Goal: Information Seeking & Learning: Learn about a topic

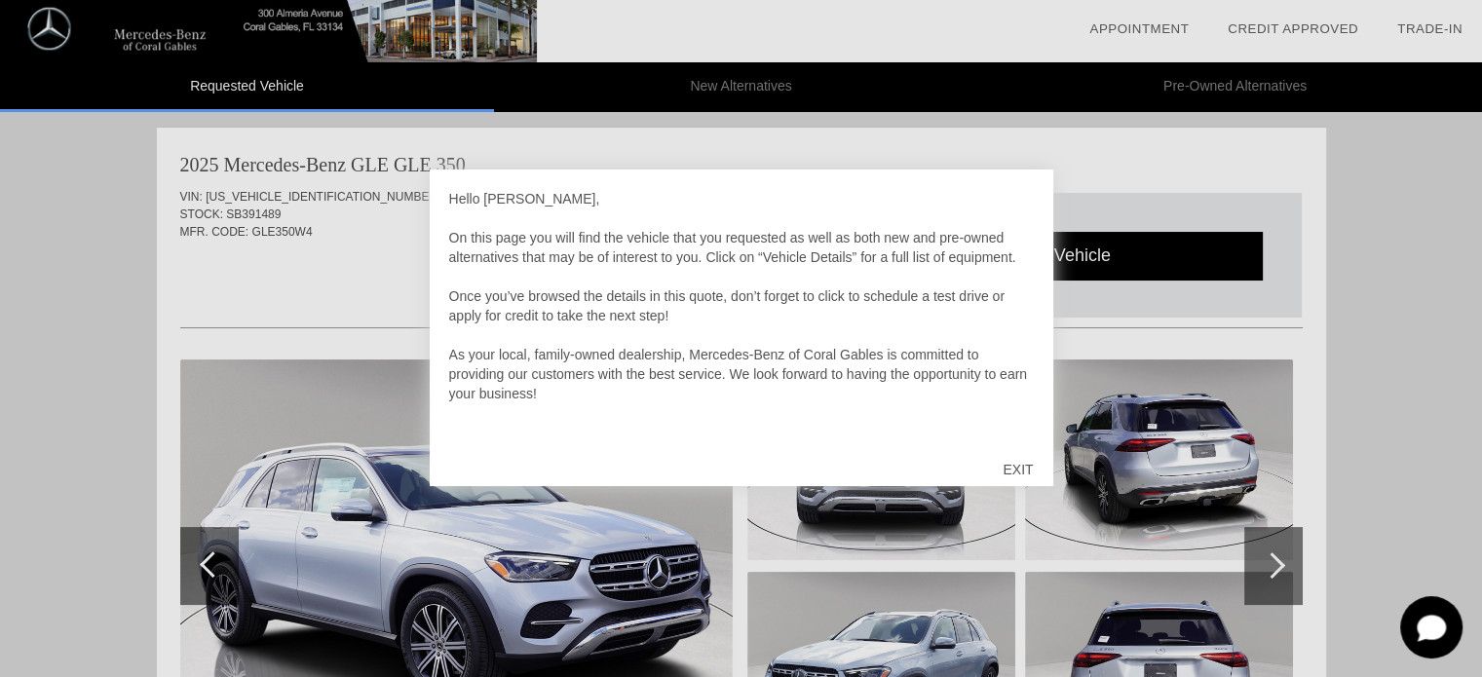
click at [1026, 467] on div "EXIT" at bounding box center [1017, 469] width 69 height 58
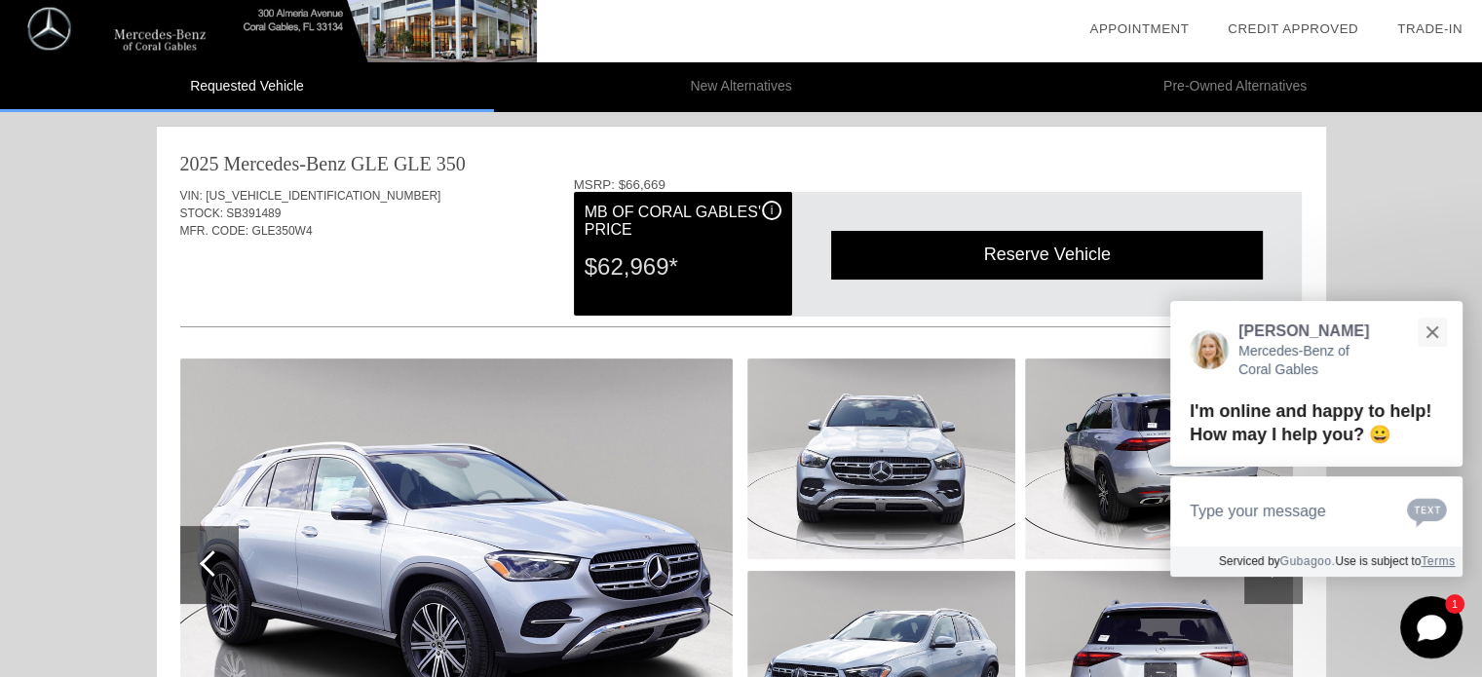
click at [1411, 212] on div "Requested Vehicle New Alternatives Pre-Owned Alternatives date_range Appointmen…" at bounding box center [741, 678] width 1482 height 1357
click at [1436, 324] on button "Close" at bounding box center [1432, 332] width 42 height 42
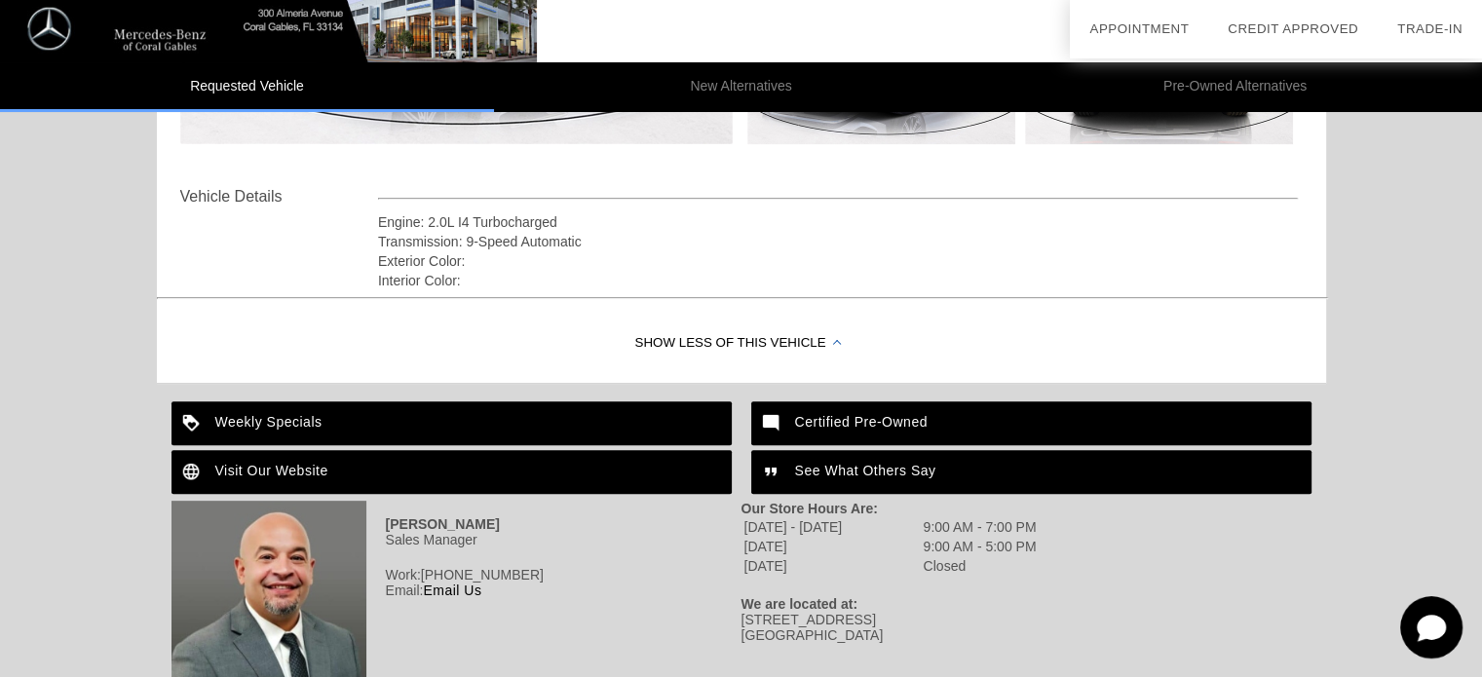
scroll to position [524, 0]
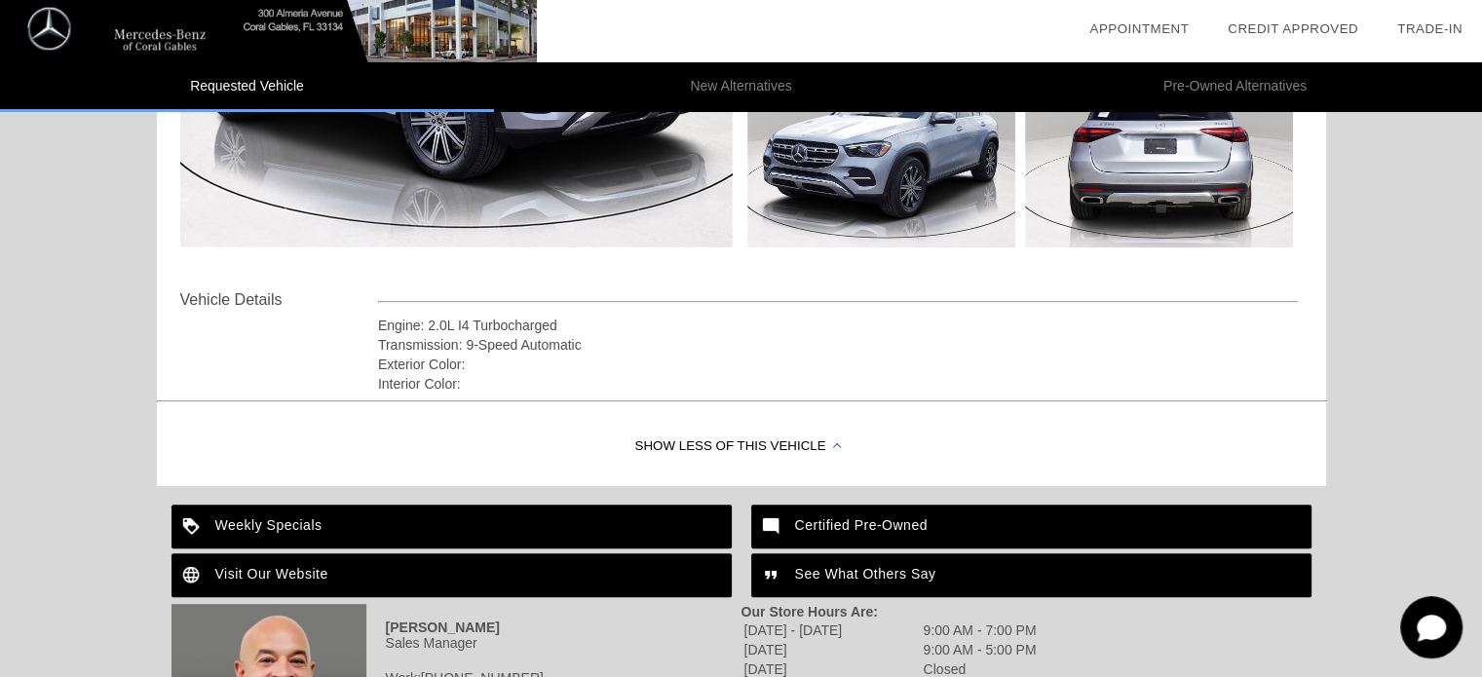
click at [795, 442] on div "Show Less of this Vehicle" at bounding box center [741, 447] width 1169 height 78
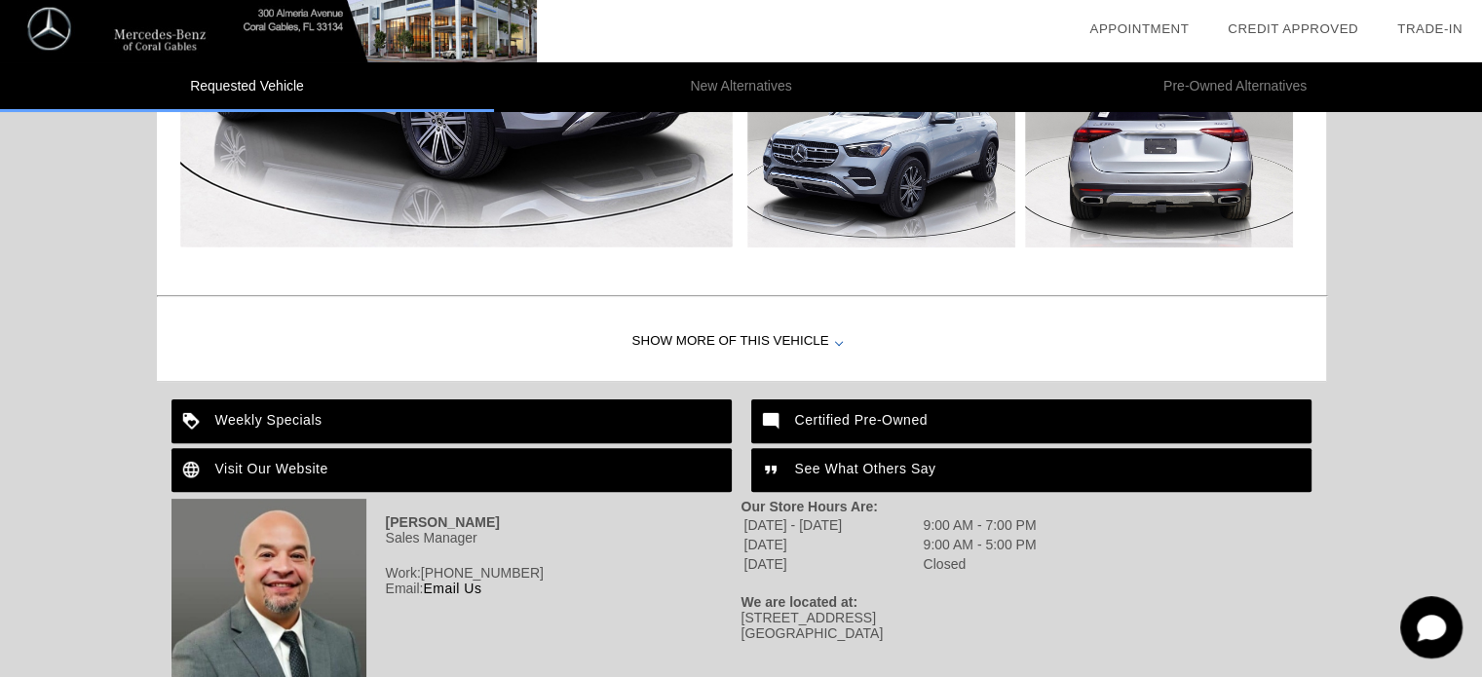
click at [802, 338] on div "Show More of this Vehicle" at bounding box center [741, 342] width 1169 height 78
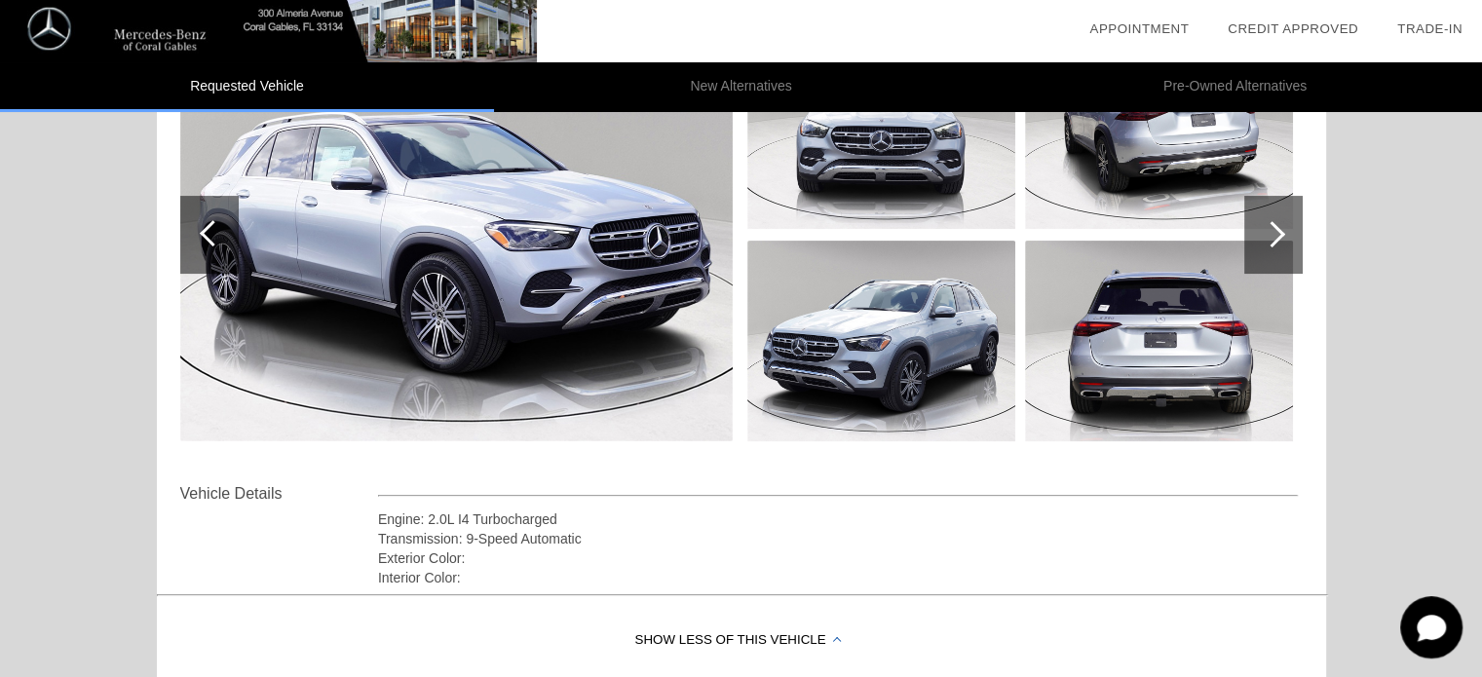
scroll to position [329, 0]
click at [1273, 233] on div at bounding box center [1272, 235] width 26 height 26
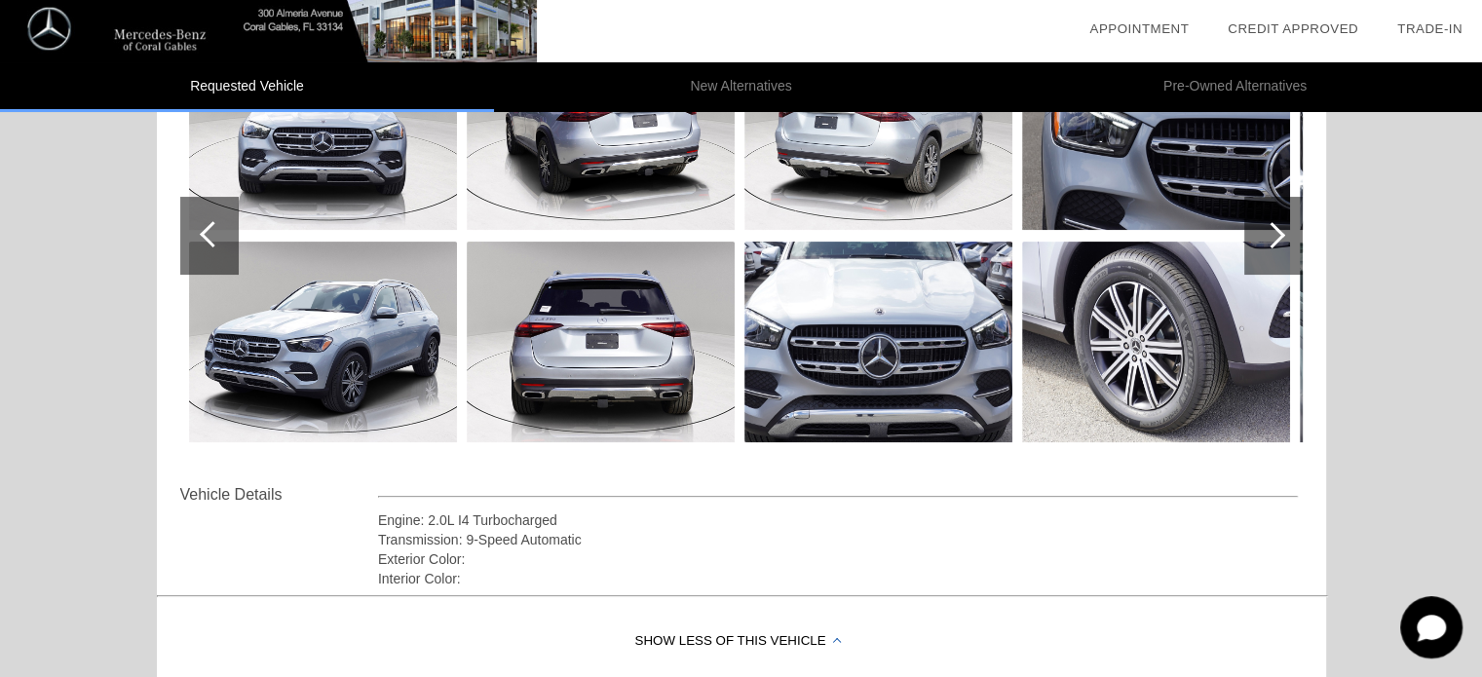
scroll to position [134, 0]
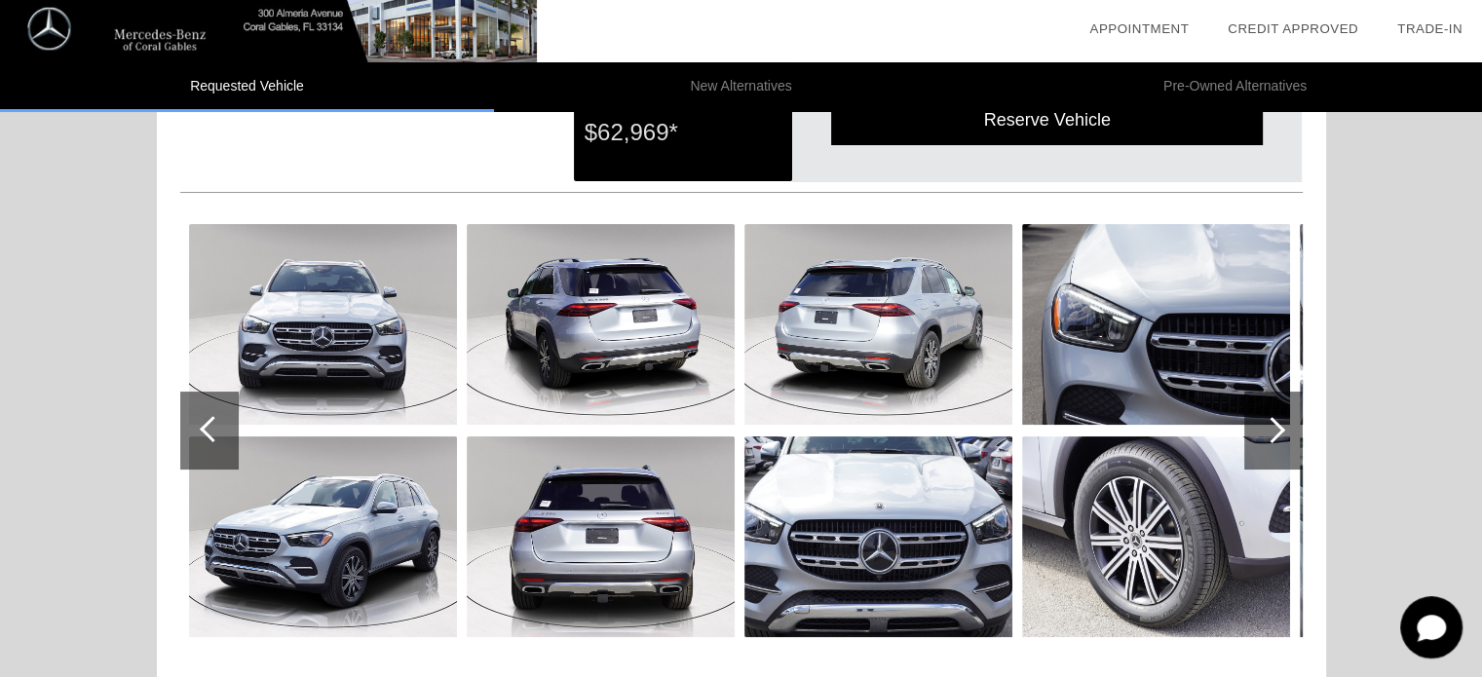
click at [1274, 424] on div at bounding box center [1272, 430] width 26 height 26
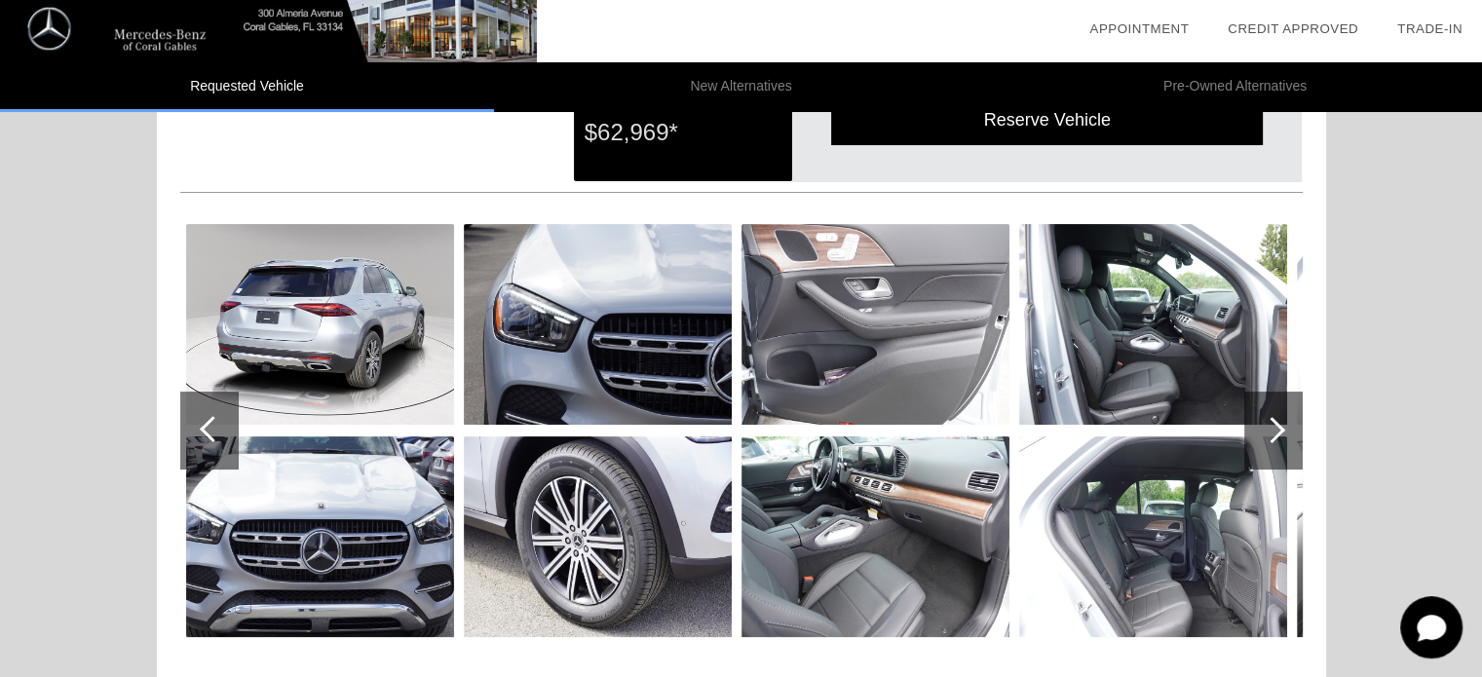
click at [1272, 425] on div at bounding box center [1272, 430] width 26 height 26
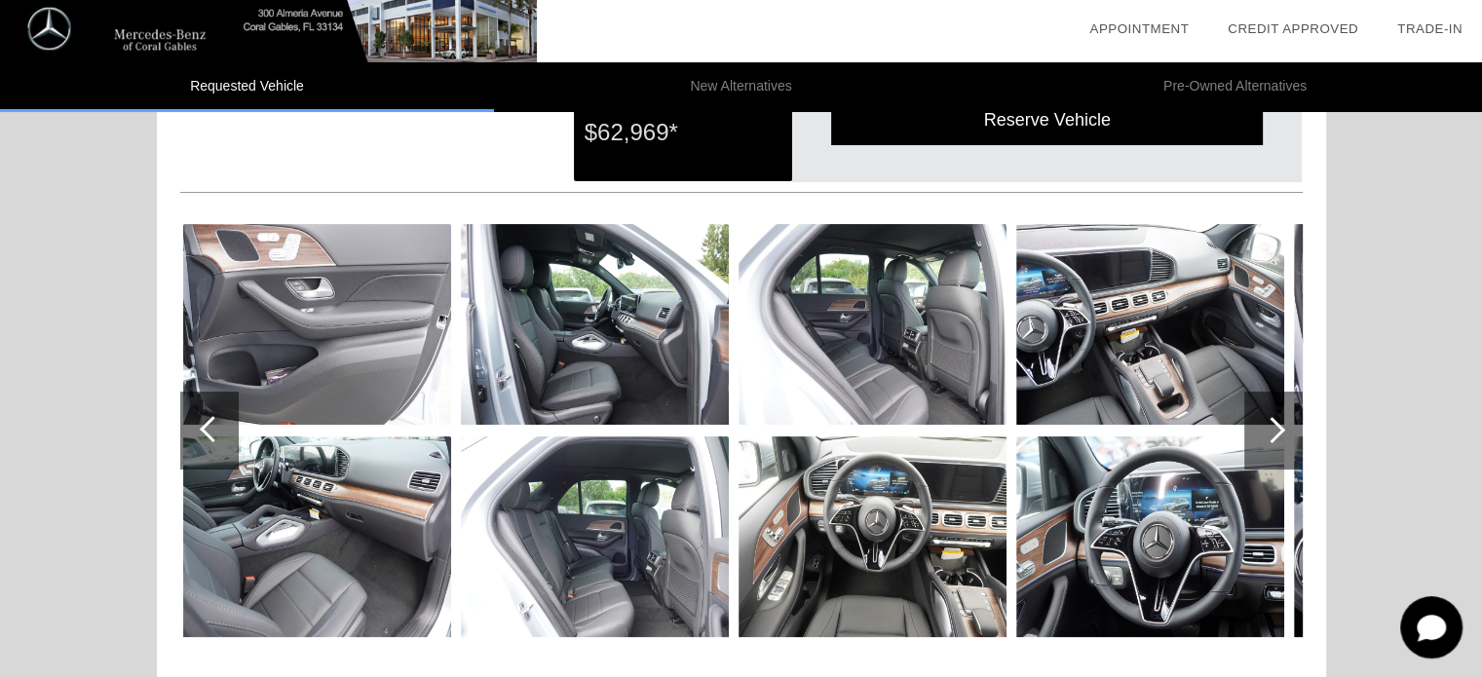
click at [1272, 425] on div at bounding box center [1272, 430] width 26 height 26
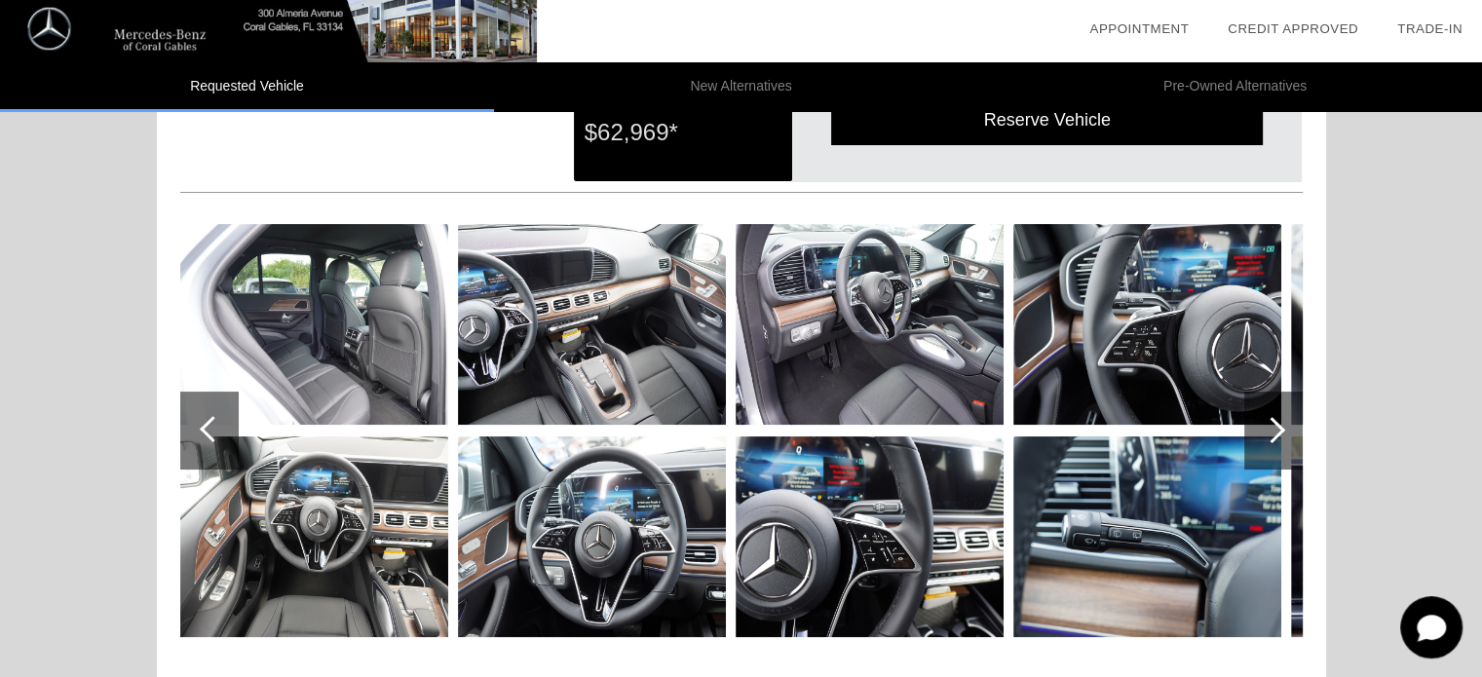
click at [1272, 425] on div at bounding box center [1272, 430] width 26 height 26
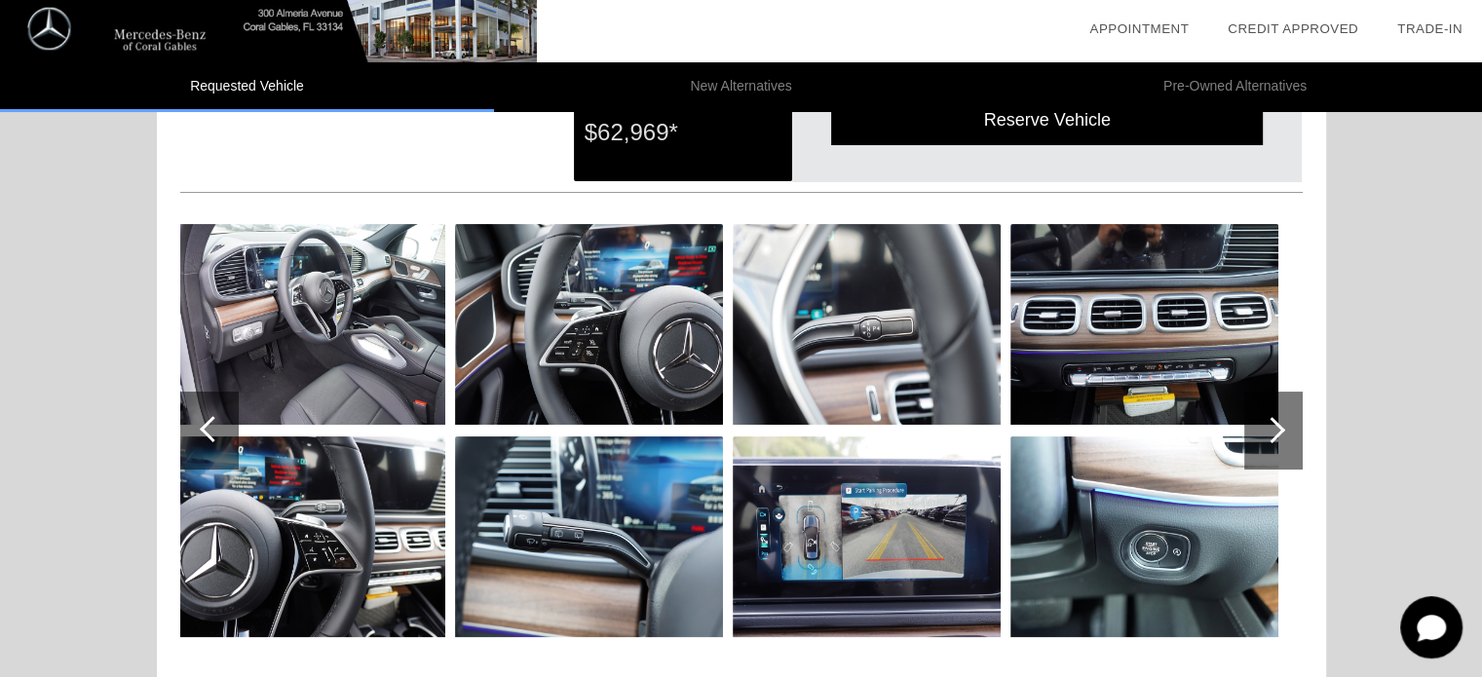
click at [1272, 425] on div at bounding box center [1272, 430] width 26 height 26
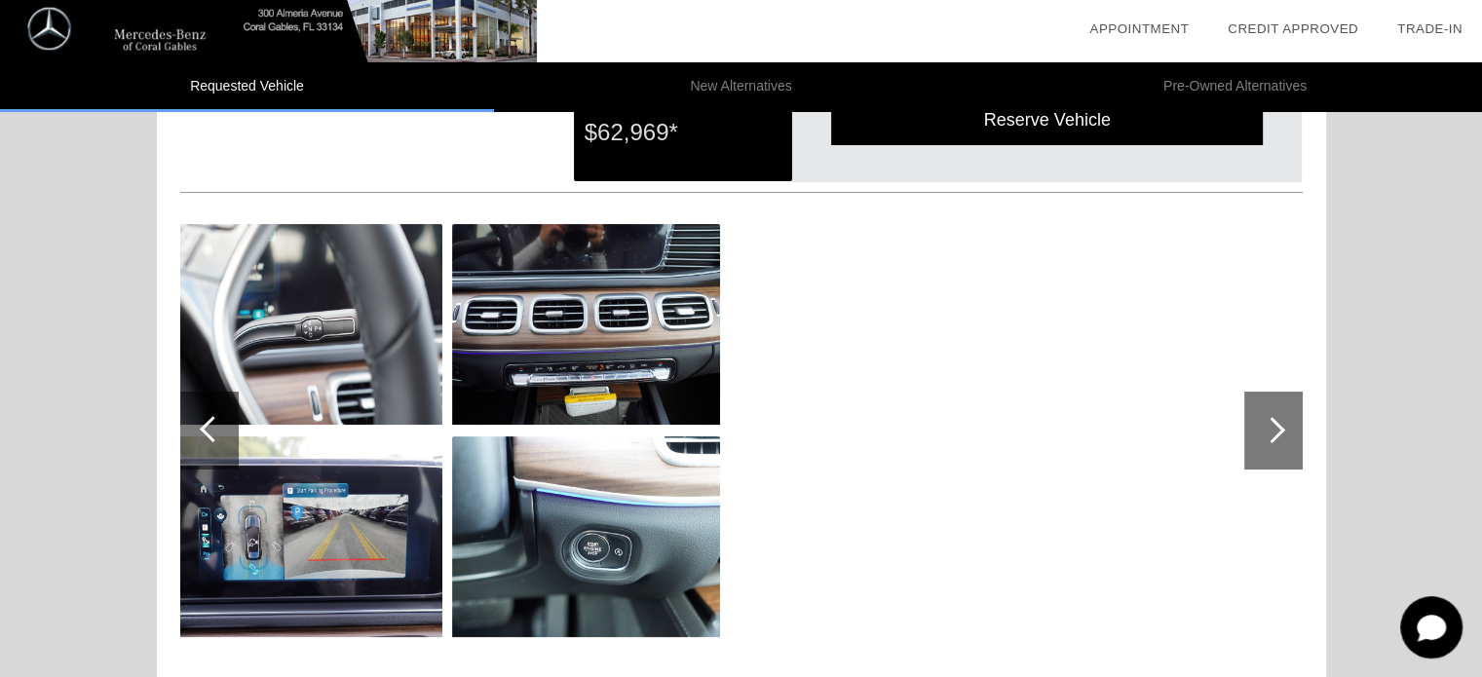
click at [1272, 425] on div at bounding box center [1272, 430] width 26 height 26
click at [211, 432] on div at bounding box center [213, 429] width 26 height 26
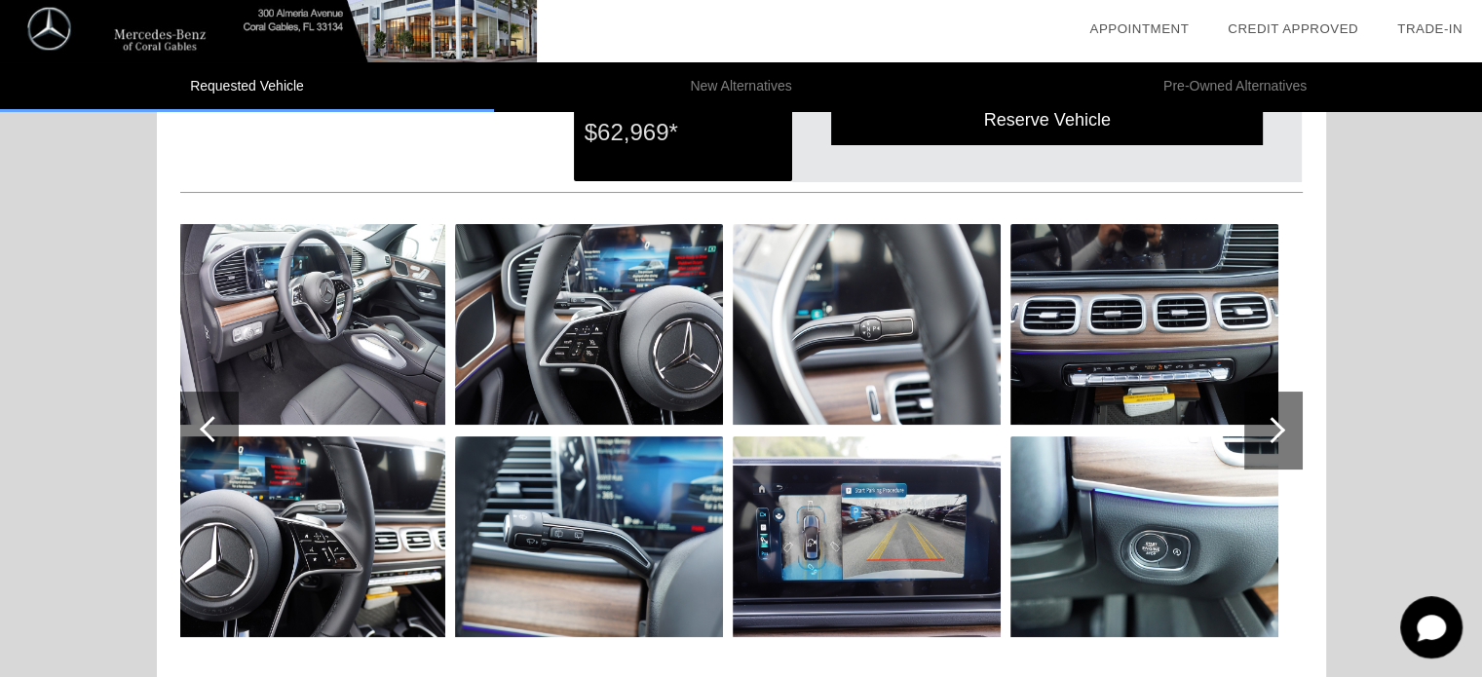
click at [211, 430] on div at bounding box center [213, 429] width 26 height 26
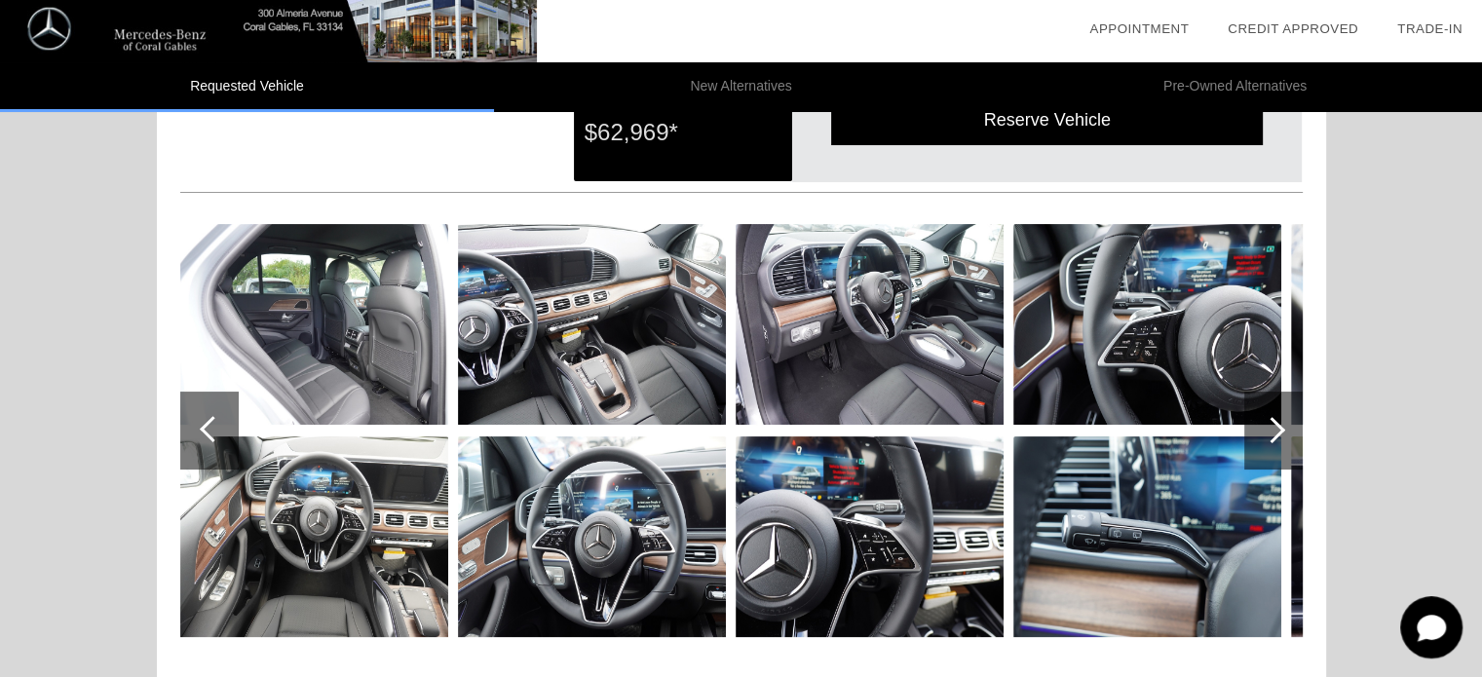
click at [211, 430] on div at bounding box center [213, 429] width 26 height 26
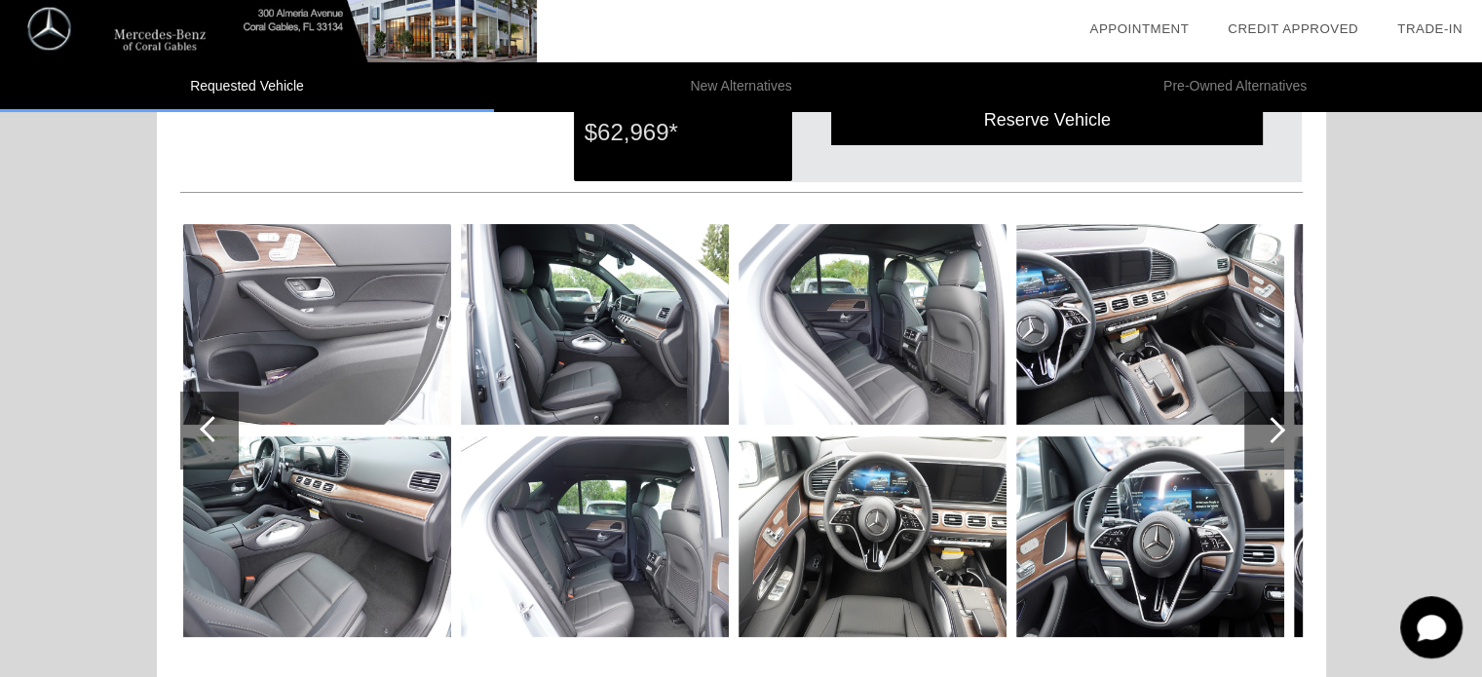
click at [211, 430] on div at bounding box center [213, 429] width 26 height 26
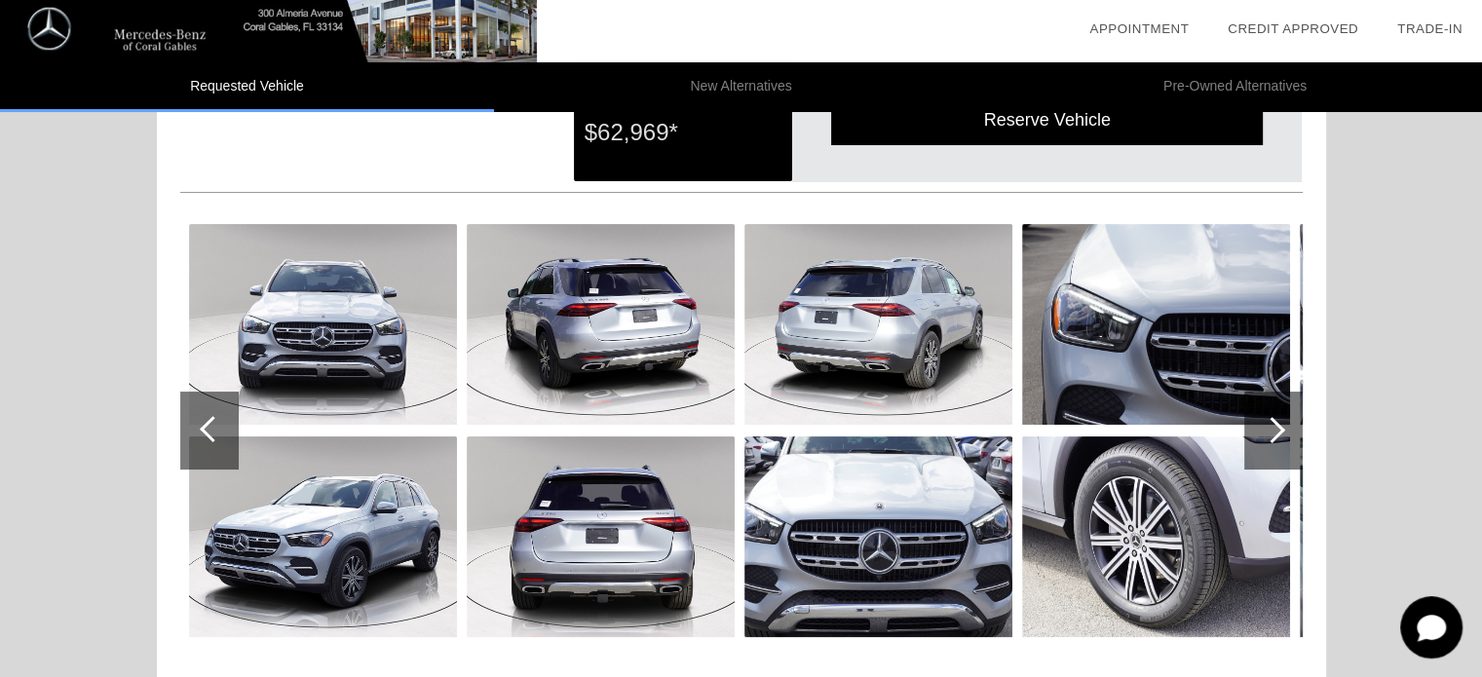
click at [211, 430] on div at bounding box center [213, 429] width 26 height 26
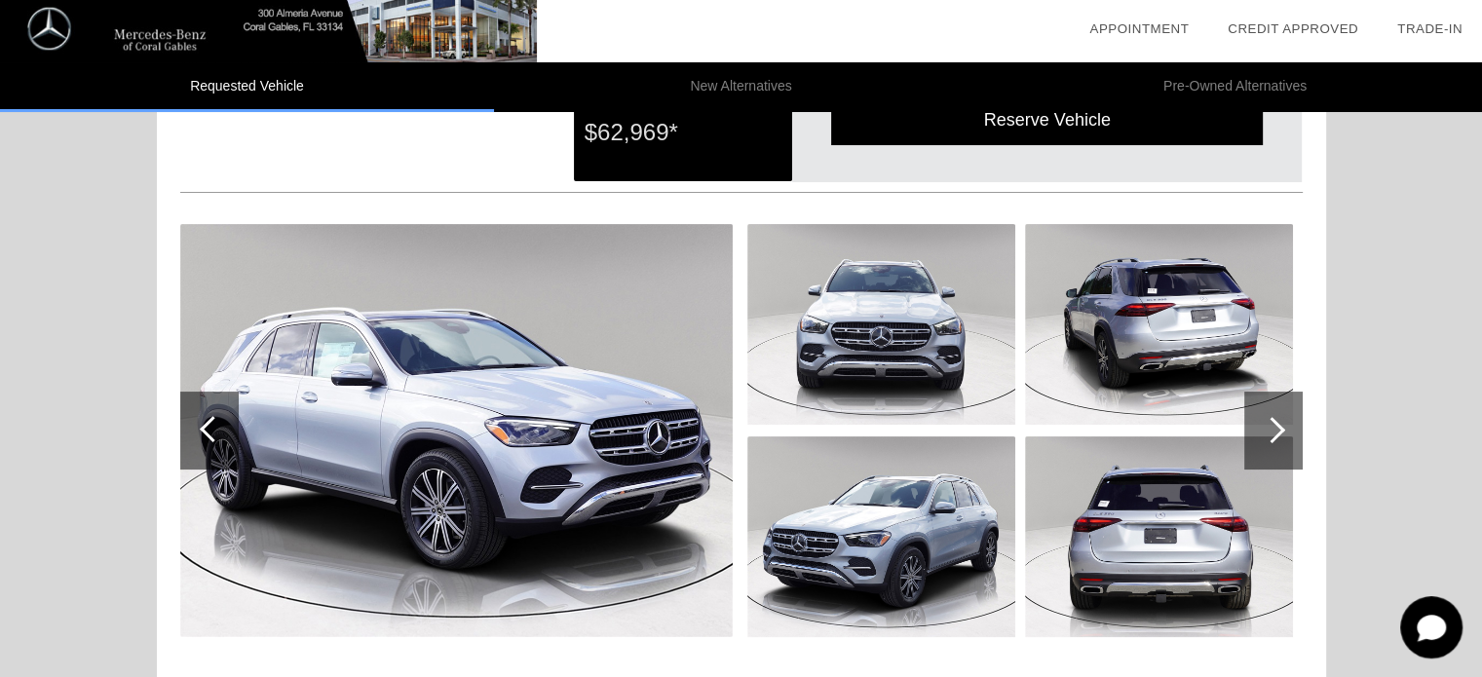
click at [211, 430] on div at bounding box center [213, 429] width 26 height 26
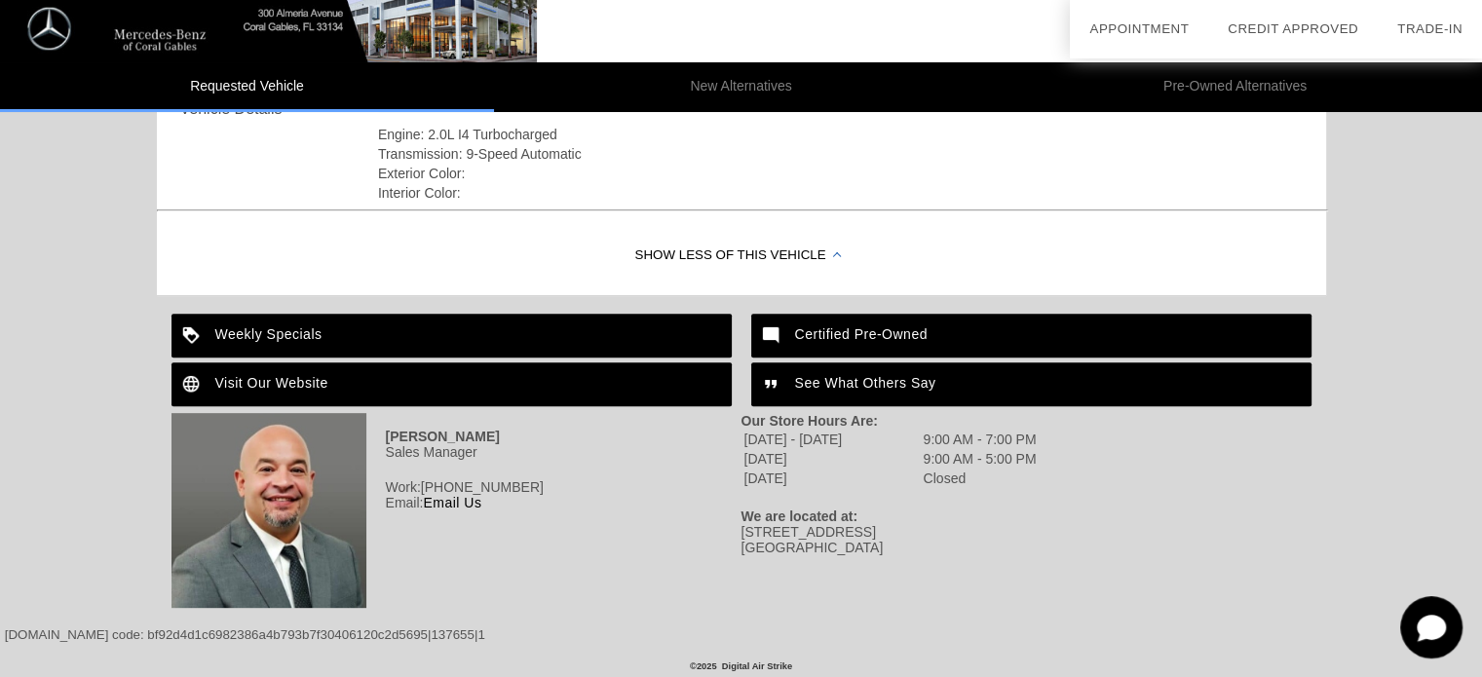
scroll to position [719, 0]
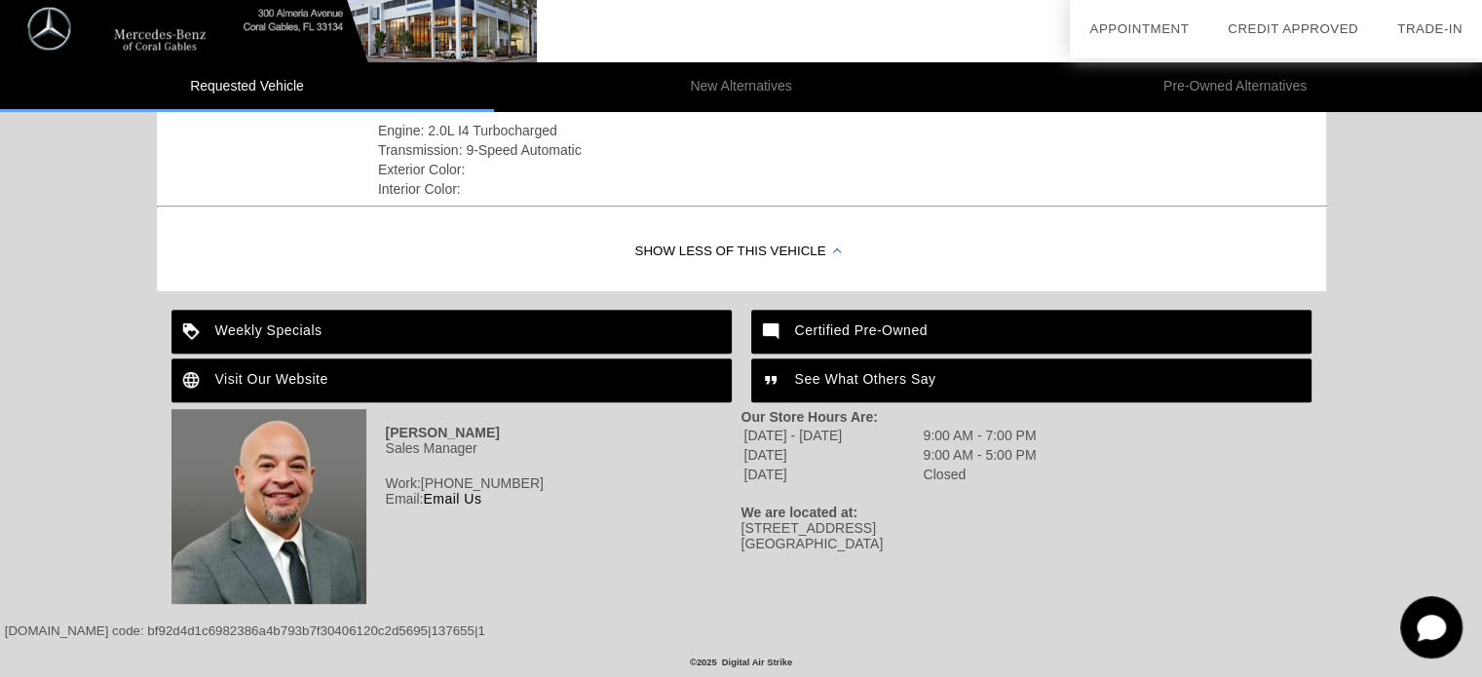
click at [358, 322] on div "Weekly Specials" at bounding box center [451, 332] width 560 height 44
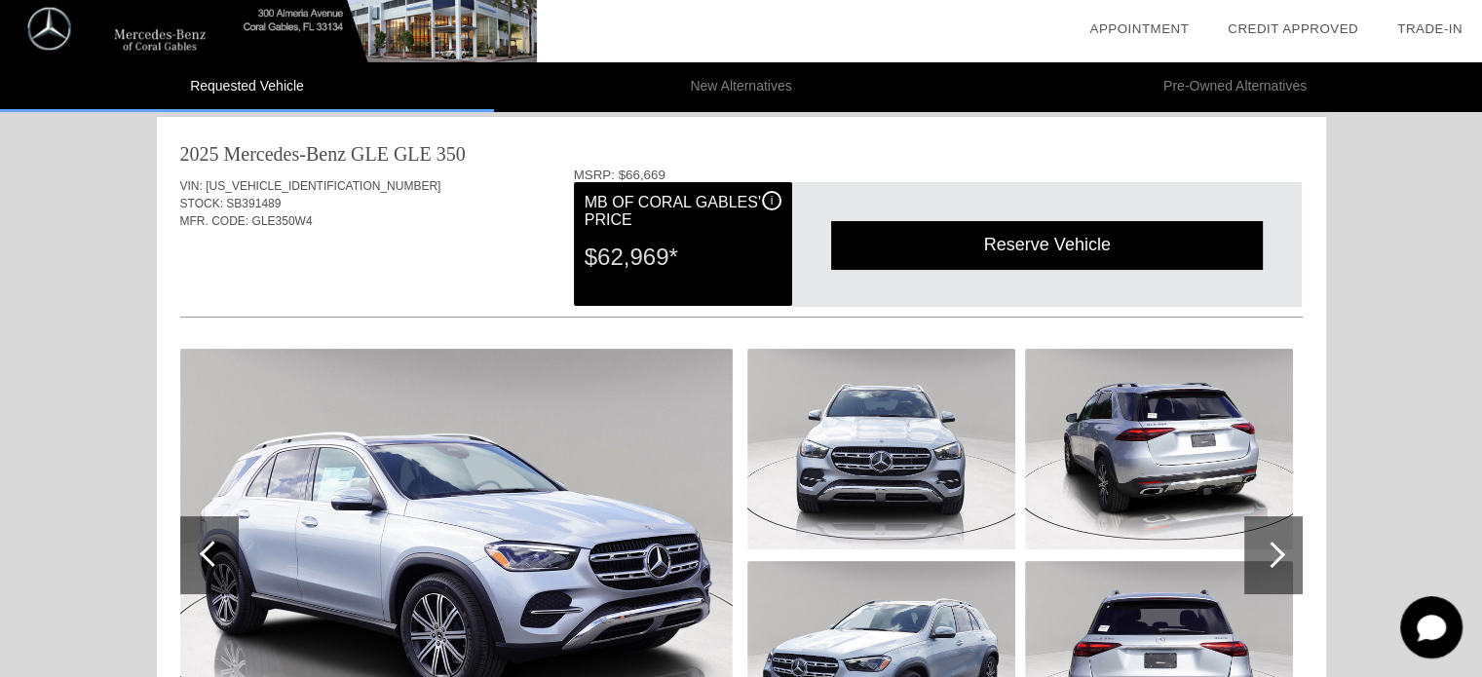
scroll to position [0, 0]
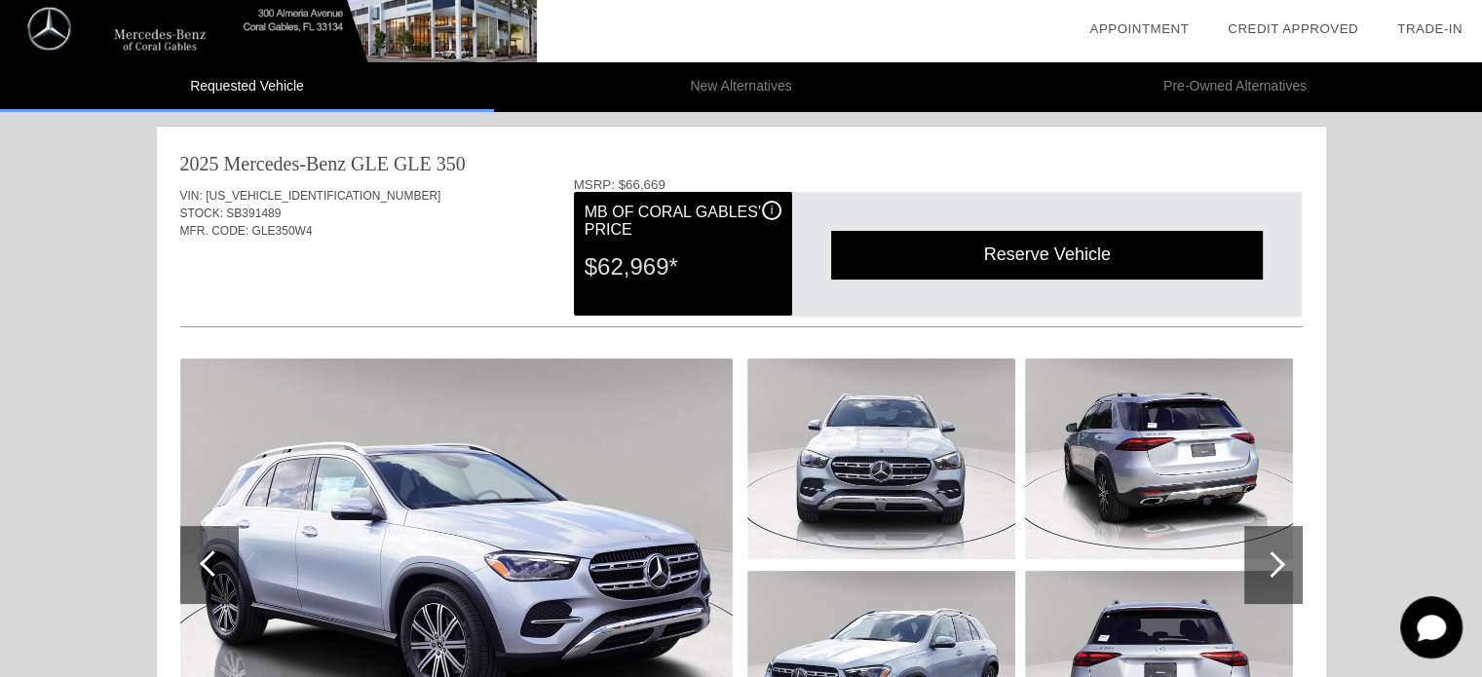
click at [774, 207] on div "i" at bounding box center [771, 210] width 19 height 19
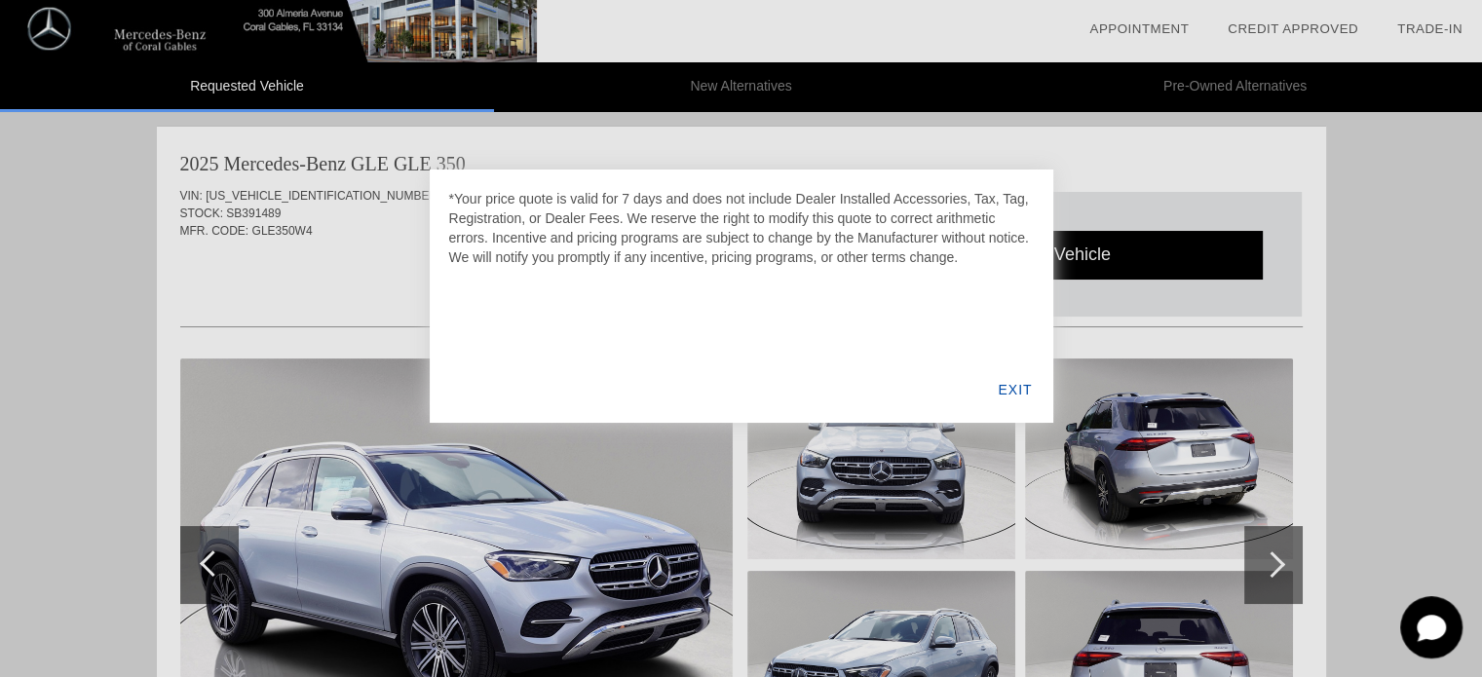
click at [1016, 385] on div "EXIT" at bounding box center [1014, 390] width 75 height 66
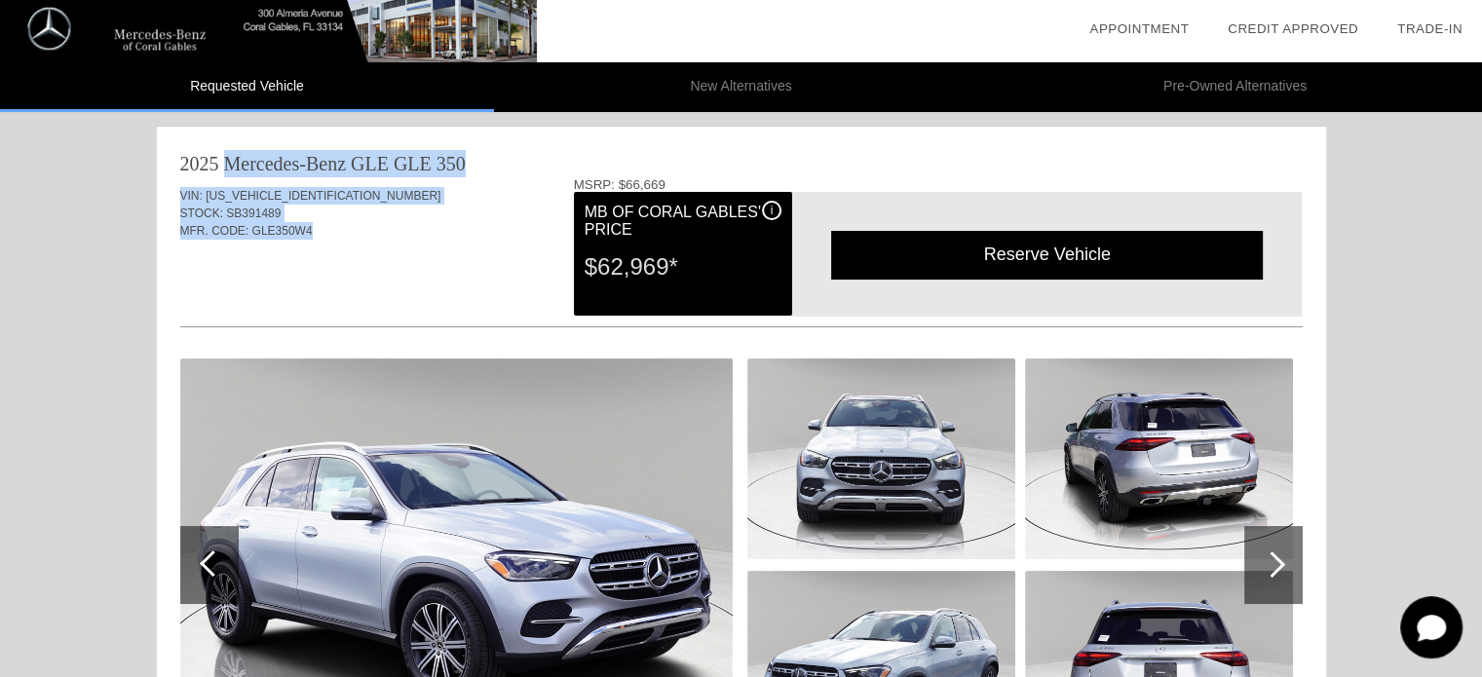
drag, startPoint x: 176, startPoint y: 163, endPoint x: 497, endPoint y: 232, distance: 327.9
click at [497, 232] on div "2025 Mercedes-Benz GLE GLE 350 VIN: [US_VEHICLE_IDENTIFICATION_NUMBER] STOCK: S…" at bounding box center [741, 522] width 1169 height 791
copy div "2025 Mercedes-Benz GLE GLE 350 VIN: [US_VEHICLE_IDENTIFICATION_NUMBER] STOCK: S…"
